Goal: Task Accomplishment & Management: Use online tool/utility

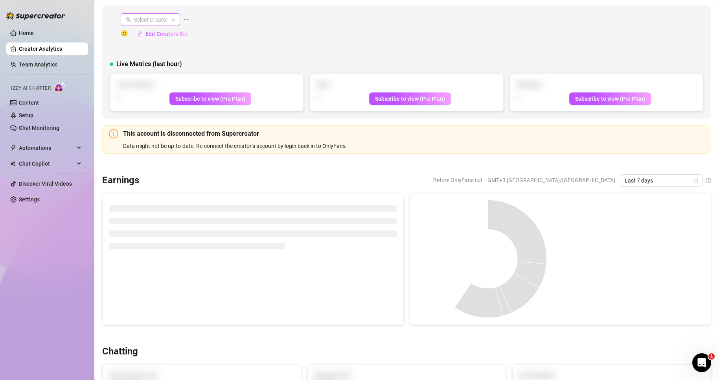
click at [175, 20] on icon "team" at bounding box center [173, 19] width 5 height 5
click at [148, 20] on input "search" at bounding box center [146, 20] width 43 height 12
click at [147, 36] on span "𝐸𝓂𝓂𝒶" at bounding box center [147, 35] width 15 height 9
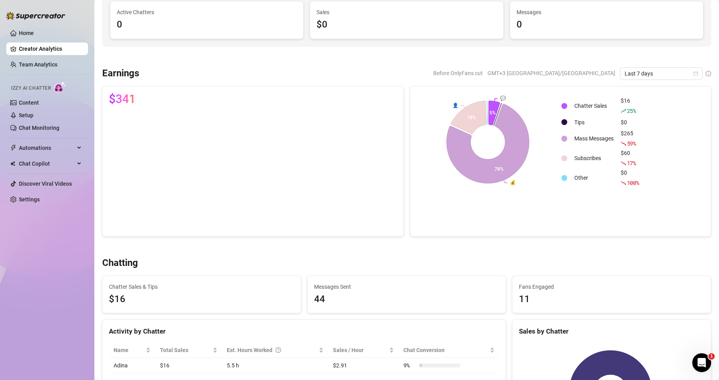
scroll to position [197, 0]
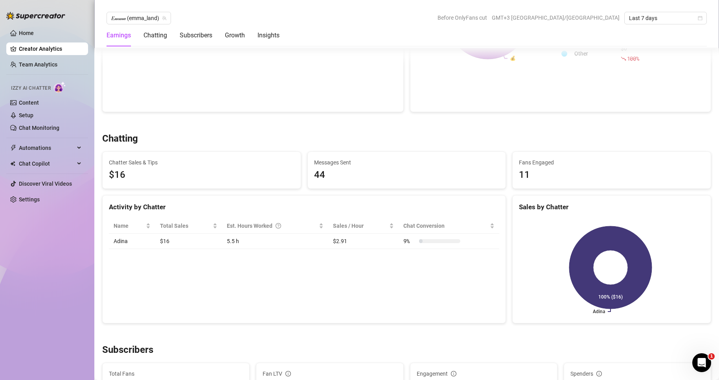
click at [188, 164] on span "Chatter Sales & Tips" at bounding box center [202, 162] width 186 height 9
click at [140, 163] on span "Chatter Sales & Tips" at bounding box center [202, 162] width 186 height 9
click at [165, 33] on div "Chatting" at bounding box center [156, 35] width 24 height 9
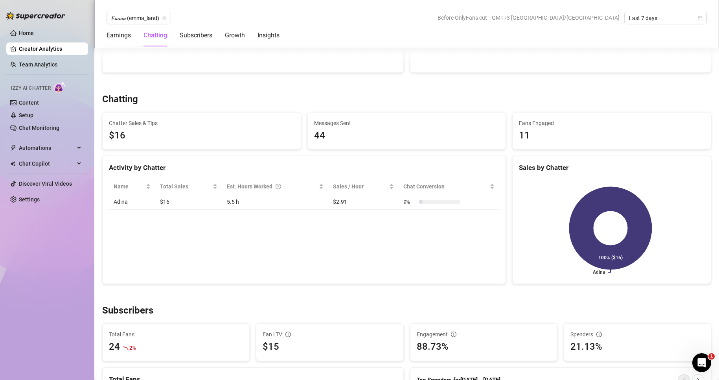
scroll to position [277, 0]
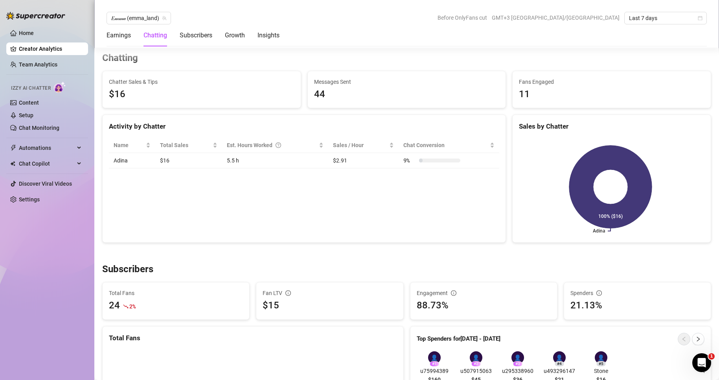
click at [585, 163] on icon at bounding box center [610, 187] width 83 height 83
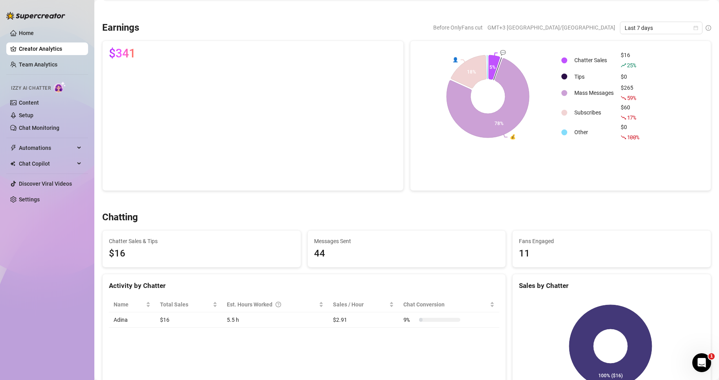
scroll to position [0, 0]
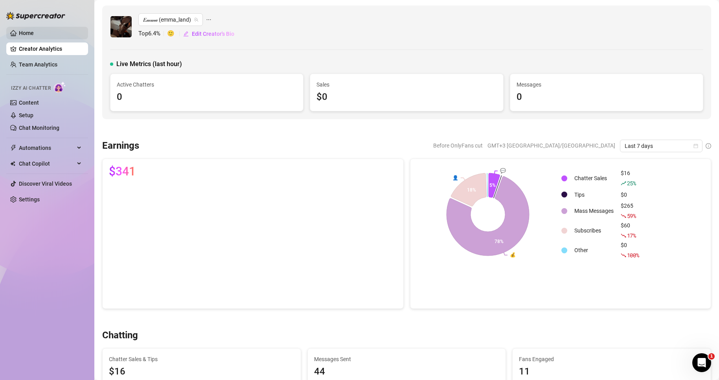
click at [34, 30] on link "Home" at bounding box center [26, 33] width 15 height 6
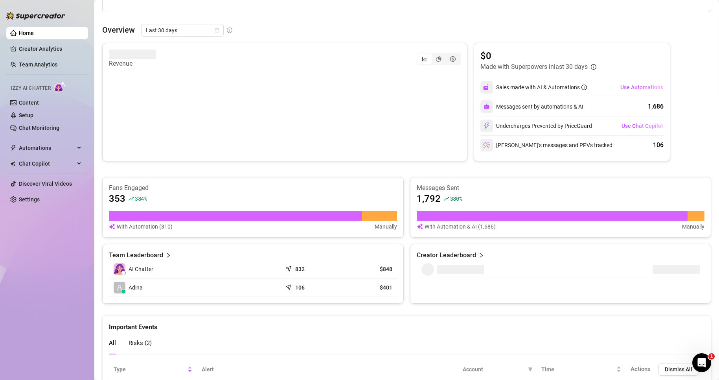
scroll to position [371, 0]
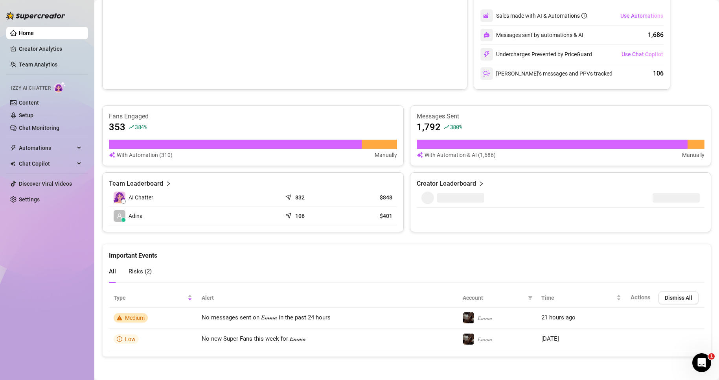
click at [160, 182] on article "Team Leaderboard" at bounding box center [136, 183] width 54 height 9
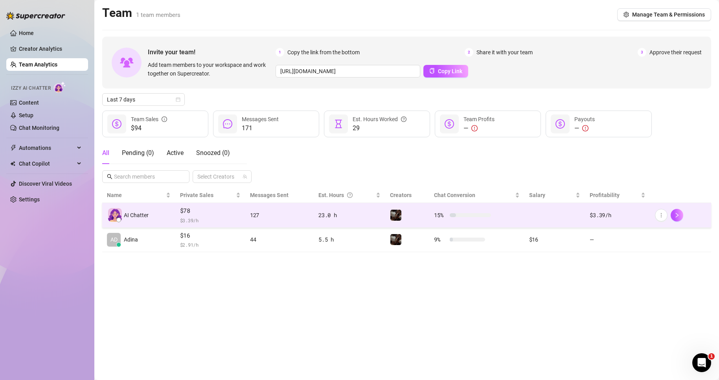
click at [254, 215] on div "127" at bounding box center [279, 215] width 59 height 9
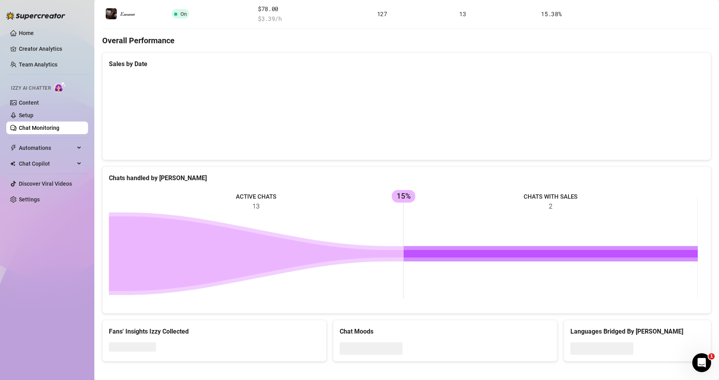
scroll to position [180, 0]
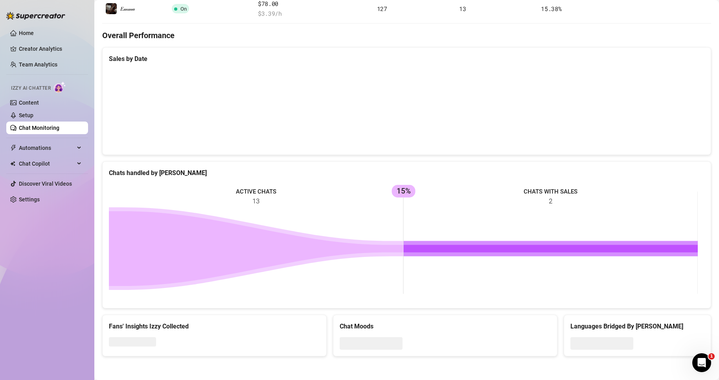
click at [265, 185] on rect at bounding box center [403, 243] width 589 height 118
click at [259, 201] on rect at bounding box center [403, 243] width 589 height 118
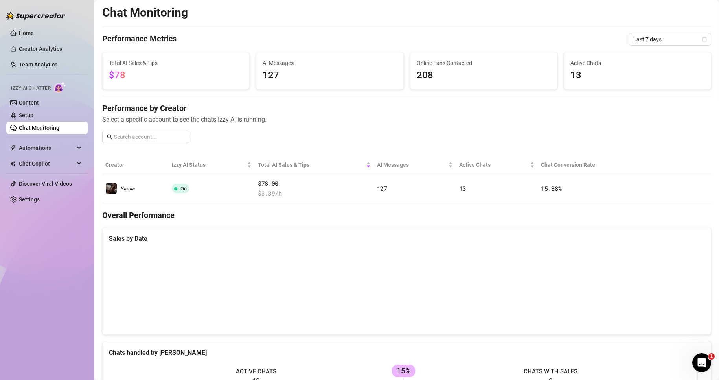
scroll to position [0, 0]
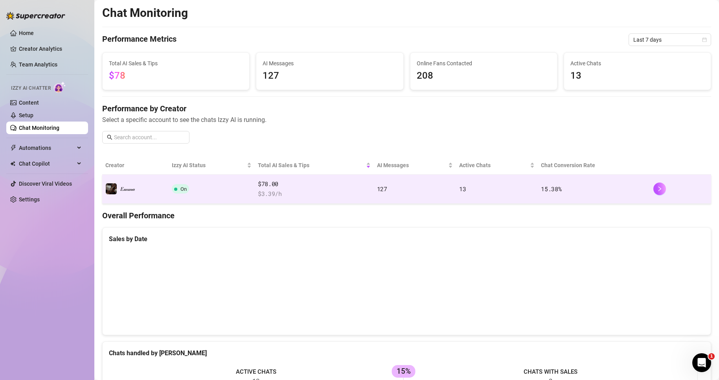
click at [211, 189] on td "On" at bounding box center [212, 189] width 86 height 29
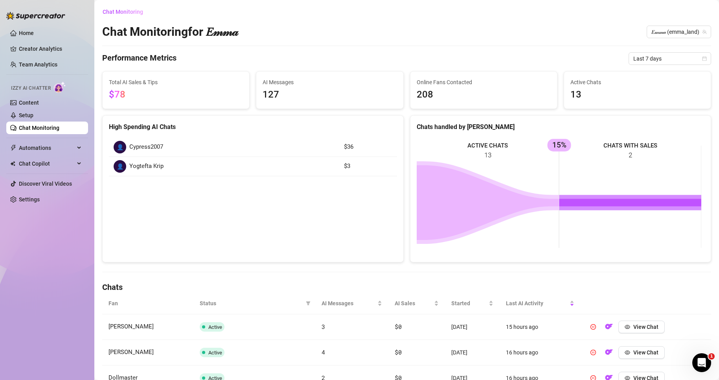
click at [311, 140] on td "👤 Cypress2007" at bounding box center [224, 147] width 230 height 19
click at [308, 160] on div "👤 Yogtefta Krip" at bounding box center [224, 166] width 221 height 13
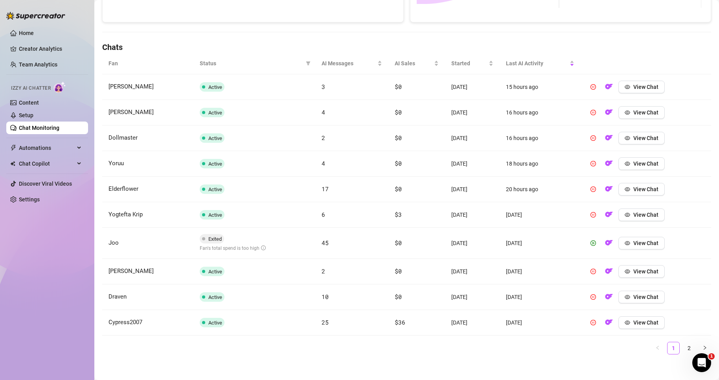
scroll to position [244, 0]
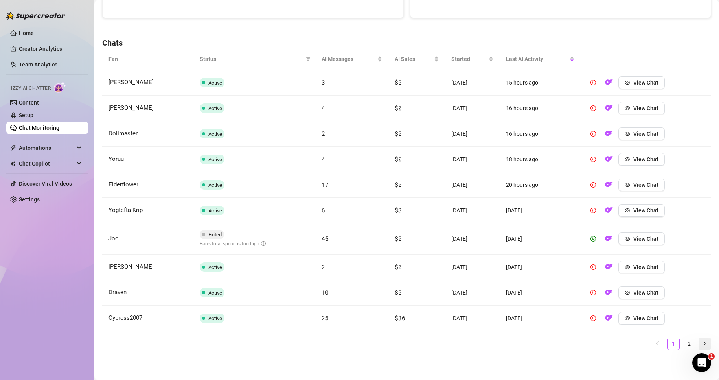
click at [703, 343] on icon "right" at bounding box center [705, 343] width 5 height 5
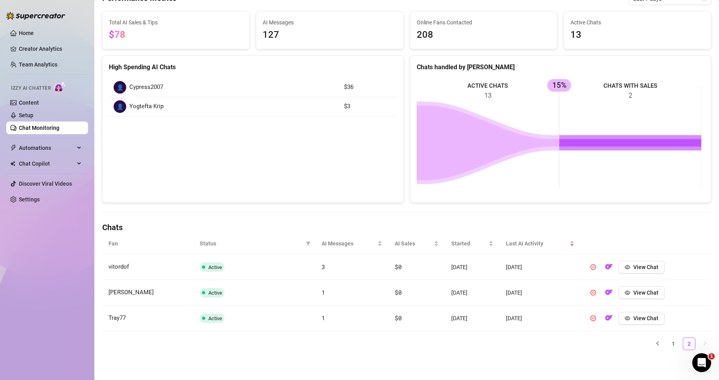
scroll to position [60, 0]
click at [669, 344] on link "1" at bounding box center [674, 344] width 12 height 12
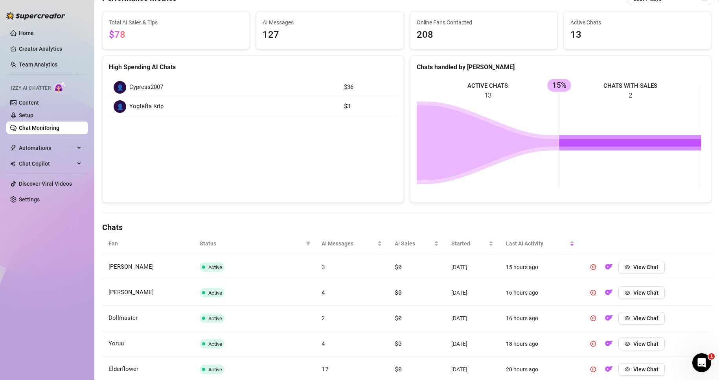
click at [665, 344] on td "View Chat" at bounding box center [646, 344] width 131 height 26
